Goal: Information Seeking & Learning: Understand process/instructions

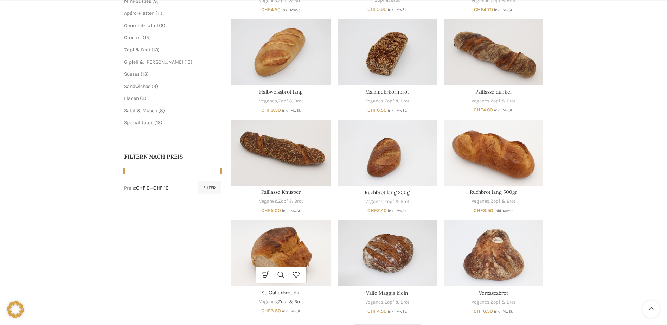
scroll to position [386, 0]
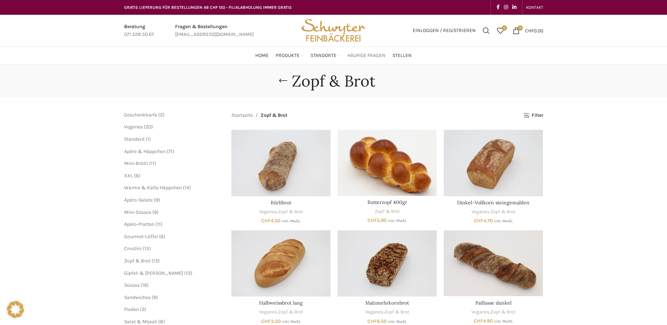
click at [356, 56] on span "Häufige Fragen" at bounding box center [366, 55] width 38 height 7
